Goal: Task Accomplishment & Management: Use online tool/utility

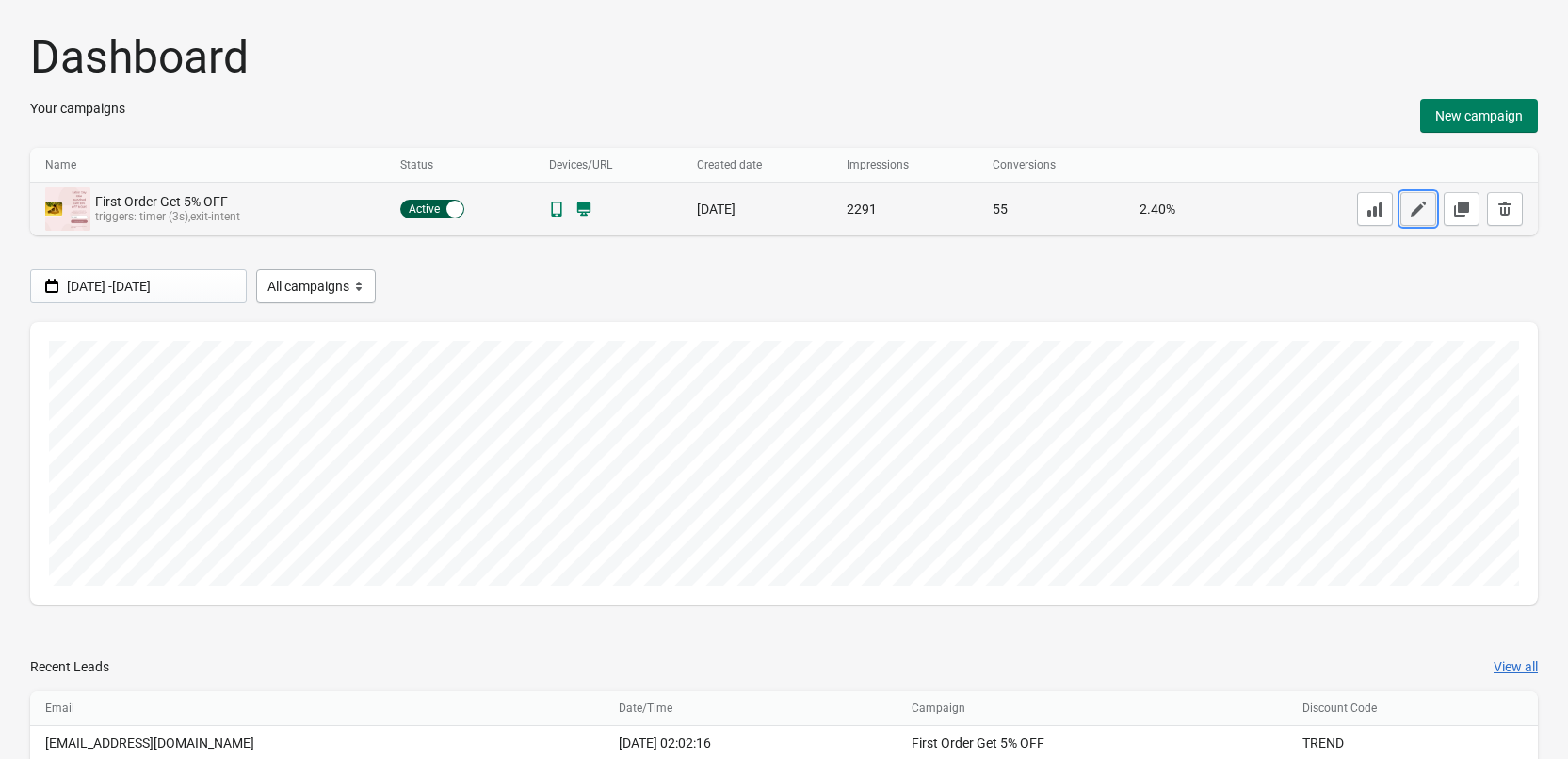
click at [1415, 216] on icon "button" at bounding box center [1419, 210] width 15 height 15
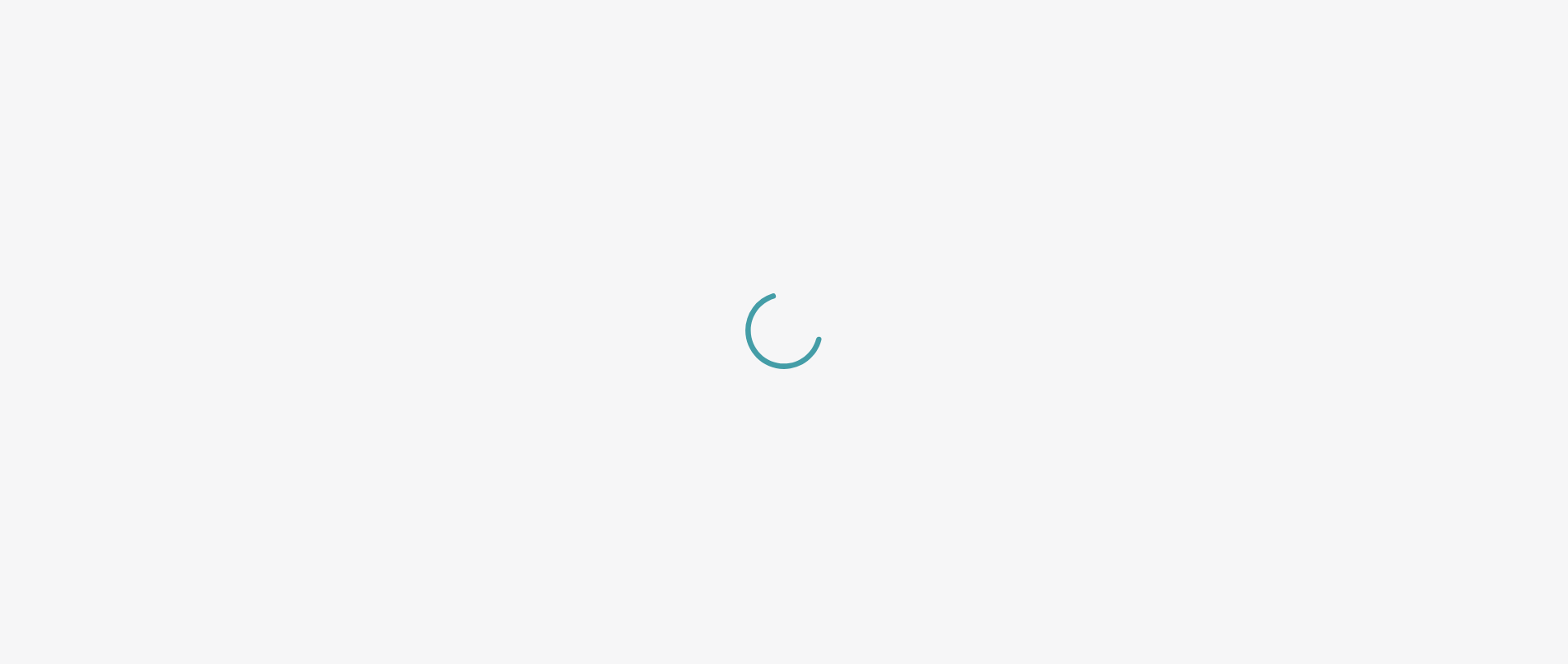
select select "center"
select select "dark"
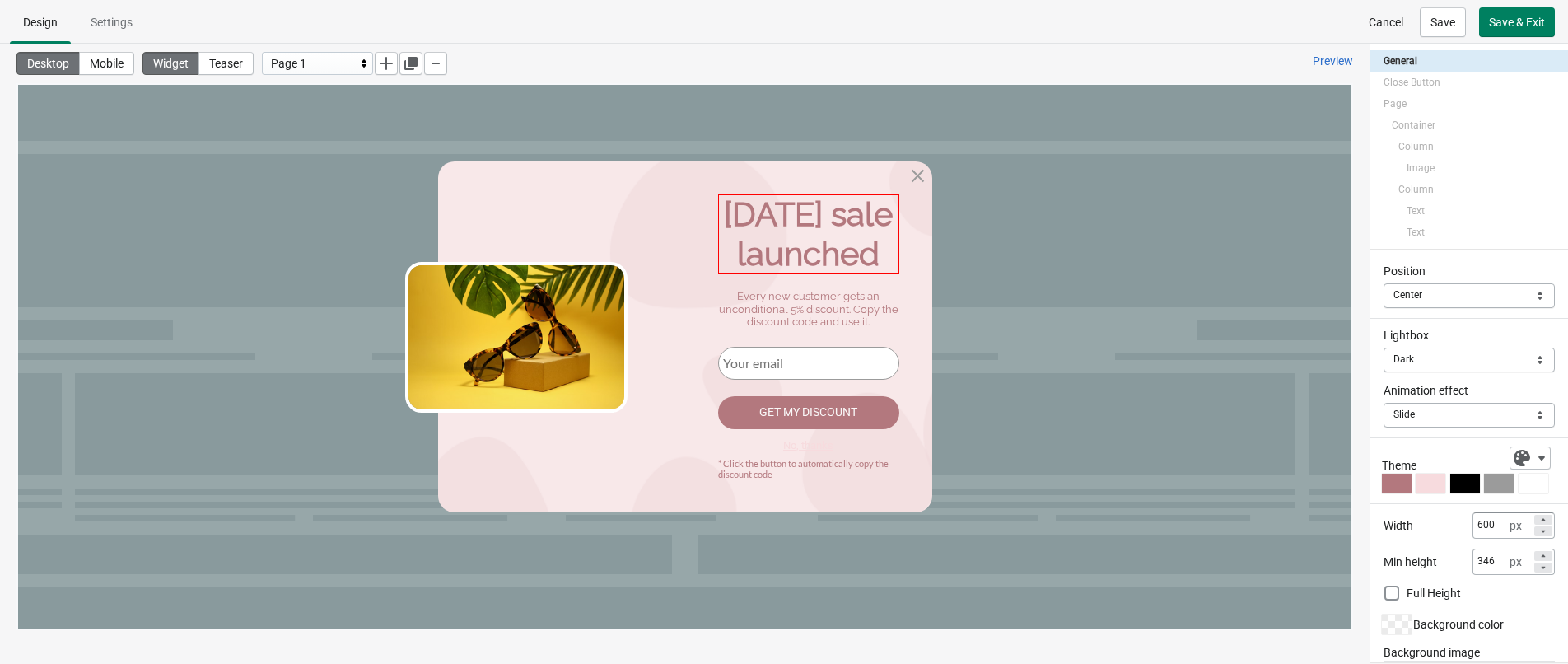
click at [853, 246] on div "[DATE] sale launched" at bounding box center [808, 234] width 182 height 79
select select "both"
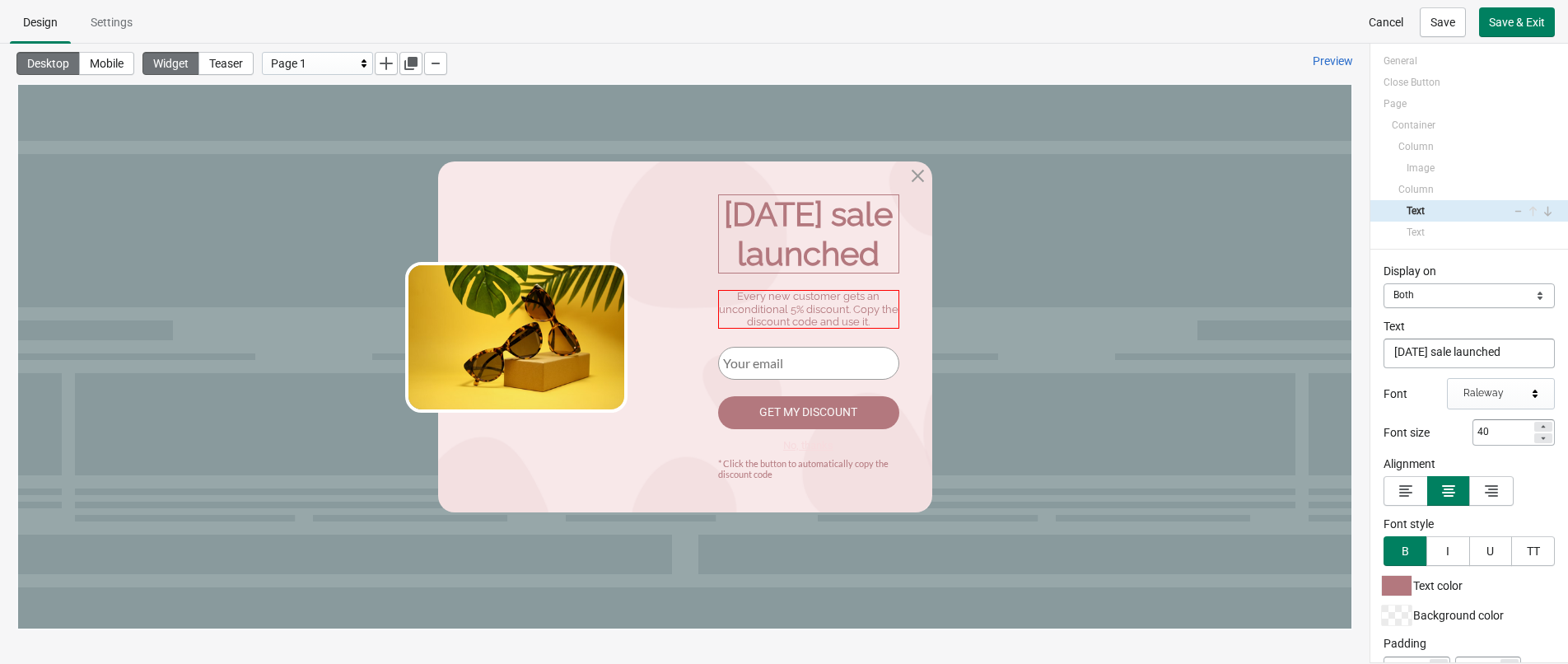
click at [817, 329] on div "Every new customer gets an unconditional 5% discount. Copy the discount code an…" at bounding box center [808, 309] width 182 height 39
select select "both"
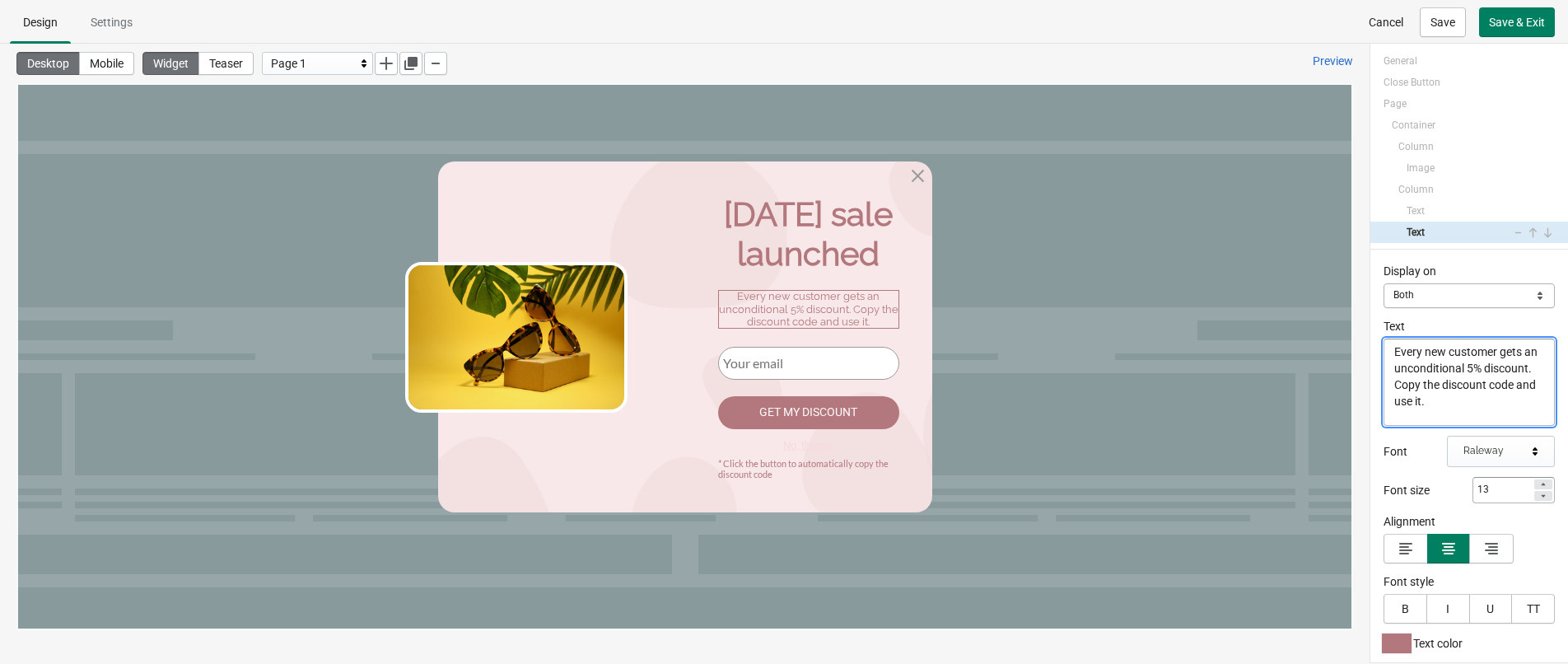
click at [1370, 363] on textarea "Every new customer gets an unconditional 5% discount. Copy the discount code an…" at bounding box center [1469, 382] width 172 height 87
type textarea "Every new customer gets an unconditional 10% discount. Copy the discount code a…"
click at [841, 254] on div "[DATE] sale launched" at bounding box center [808, 234] width 182 height 79
select select "both"
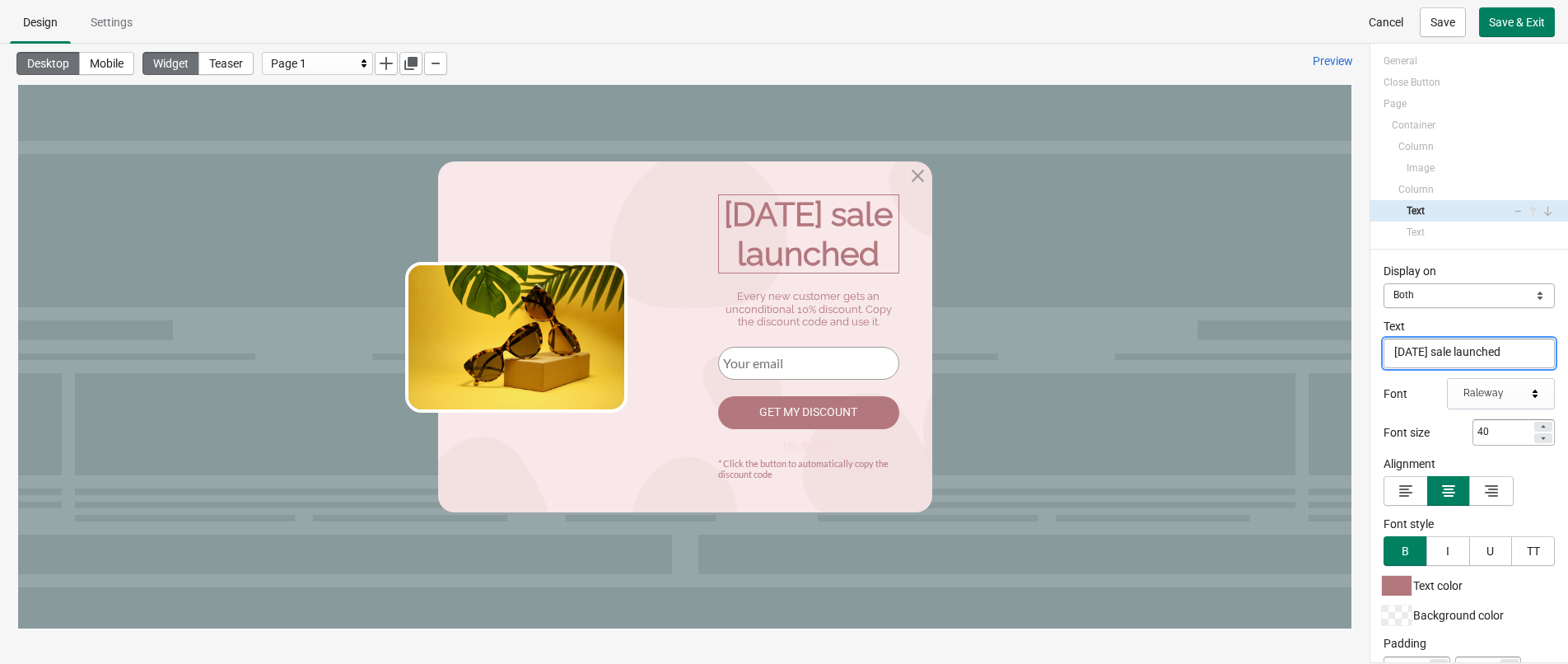
click at [1370, 346] on textarea "[DATE] sale launched" at bounding box center [1469, 353] width 172 height 30
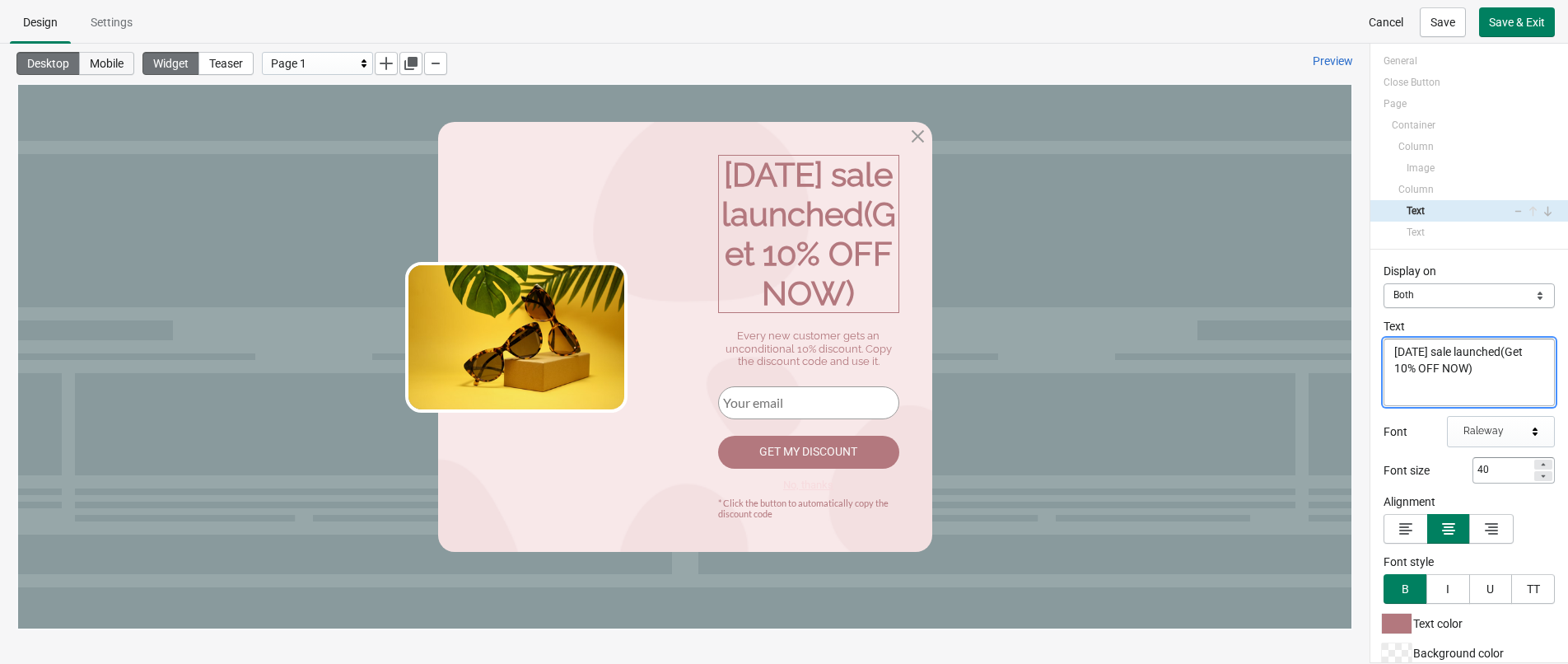
type textarea "[DATE] sale launched(Get 10% OFF NOW)"
click at [122, 63] on span "Mobile" at bounding box center [106, 63] width 34 height 14
type input "20"
type input "10"
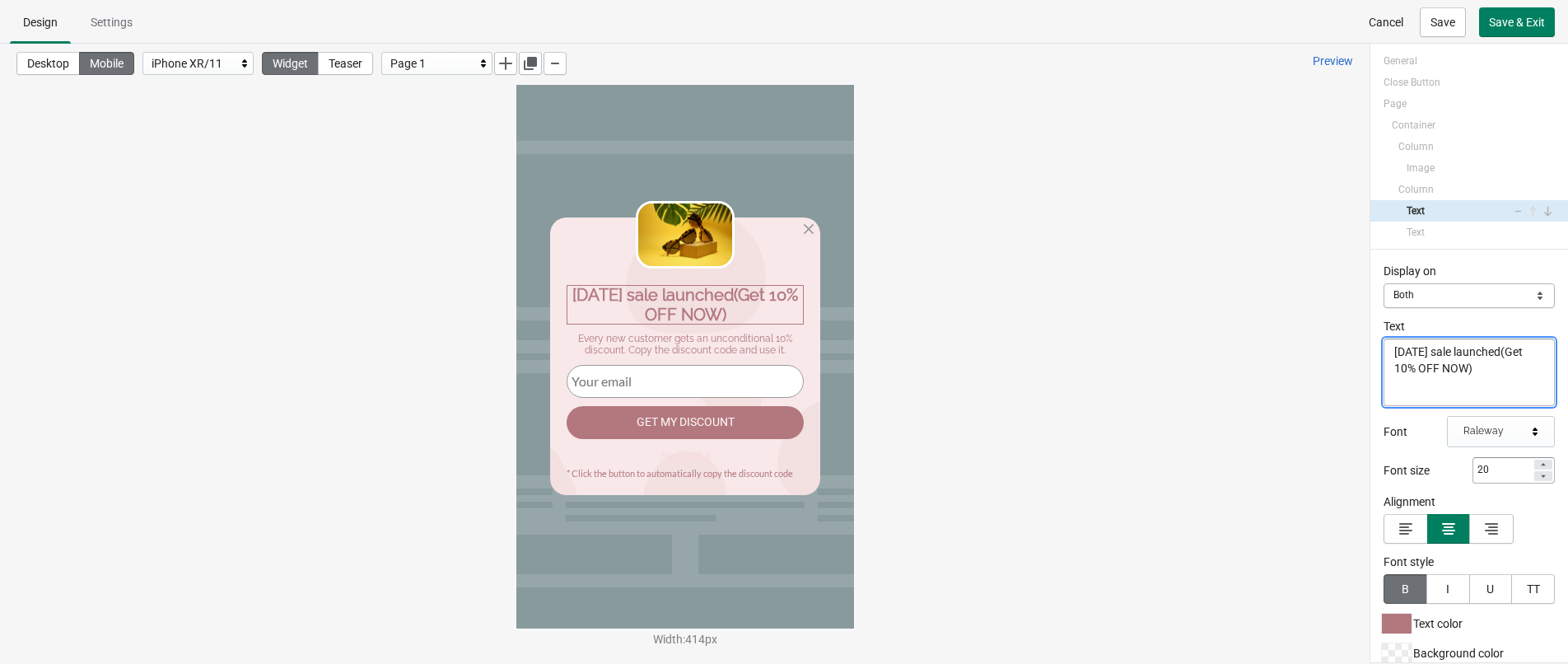
click at [1370, 362] on textarea "[DATE] sale launched(Get 10% OFF NOW)" at bounding box center [1469, 373] width 172 height 68
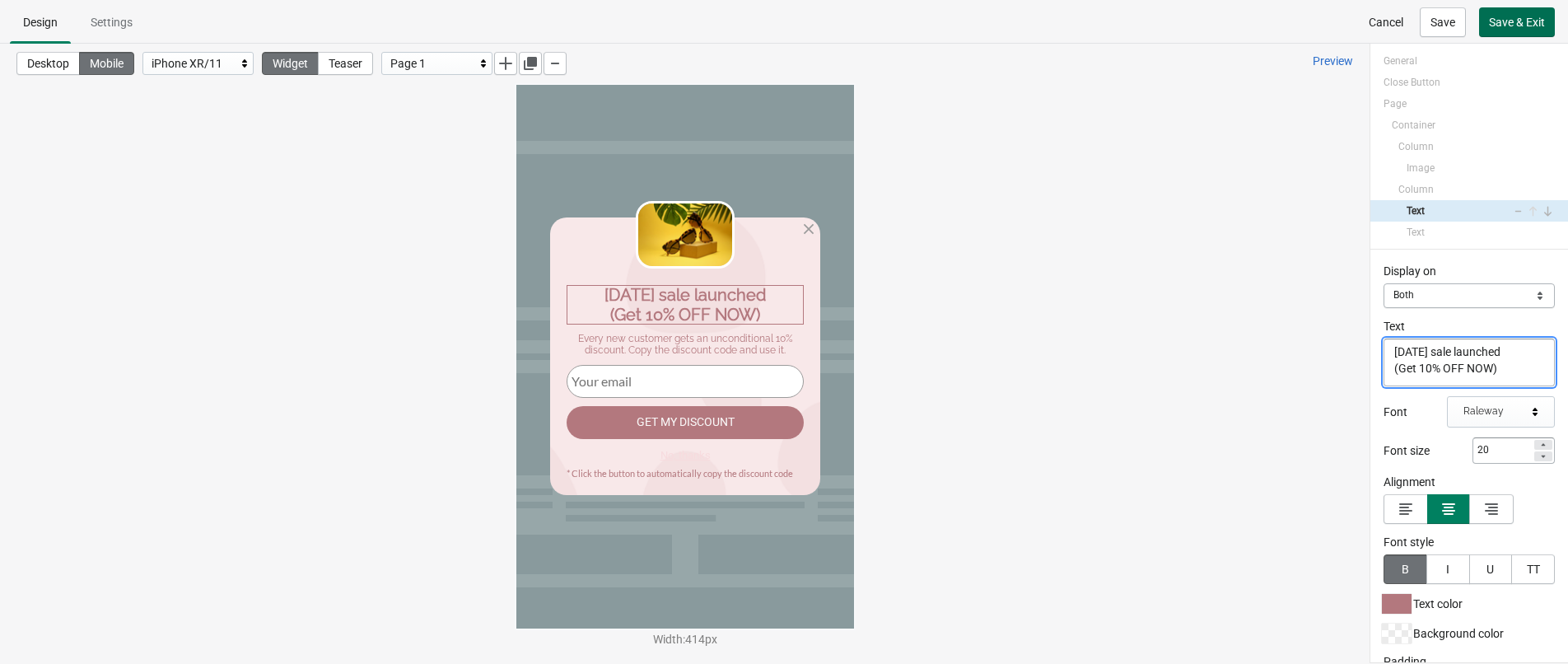
type textarea "[DATE] sale launched (Get 10% OFF NOW)"
click at [1370, 11] on button "Save & Exit" at bounding box center [1517, 22] width 76 height 30
select select "both"
